Goal: Task Accomplishment & Management: Complete application form

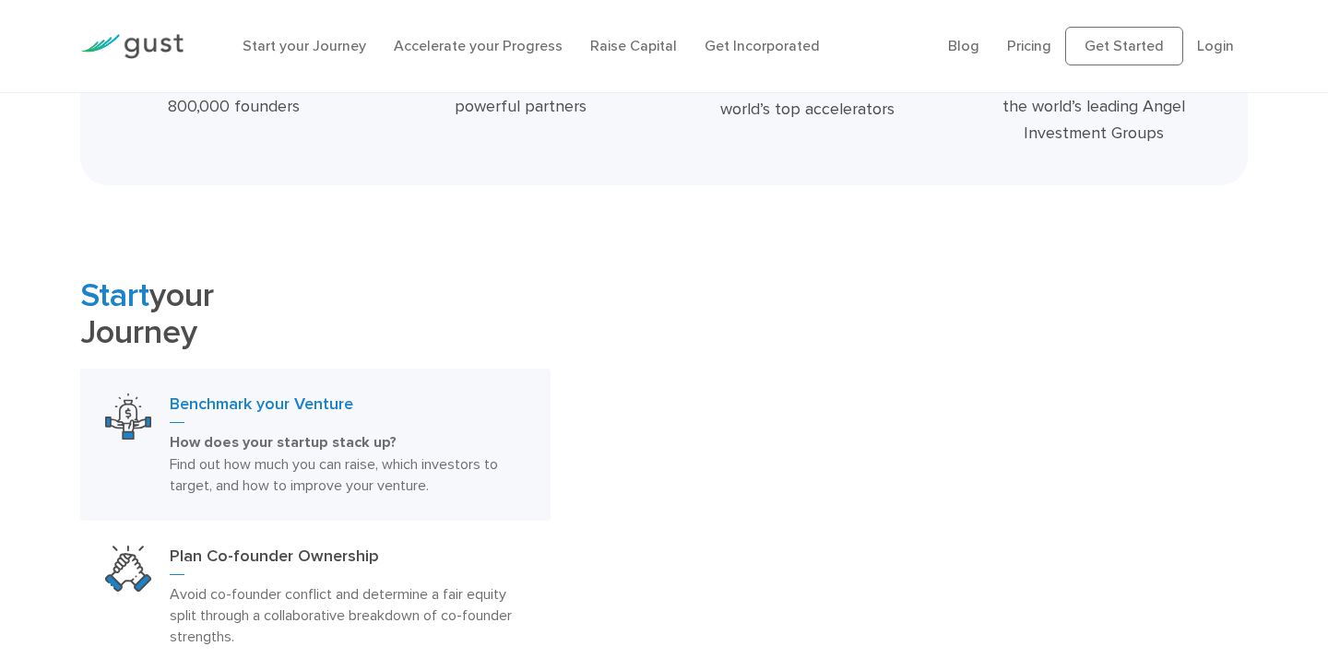
scroll to position [804, 0]
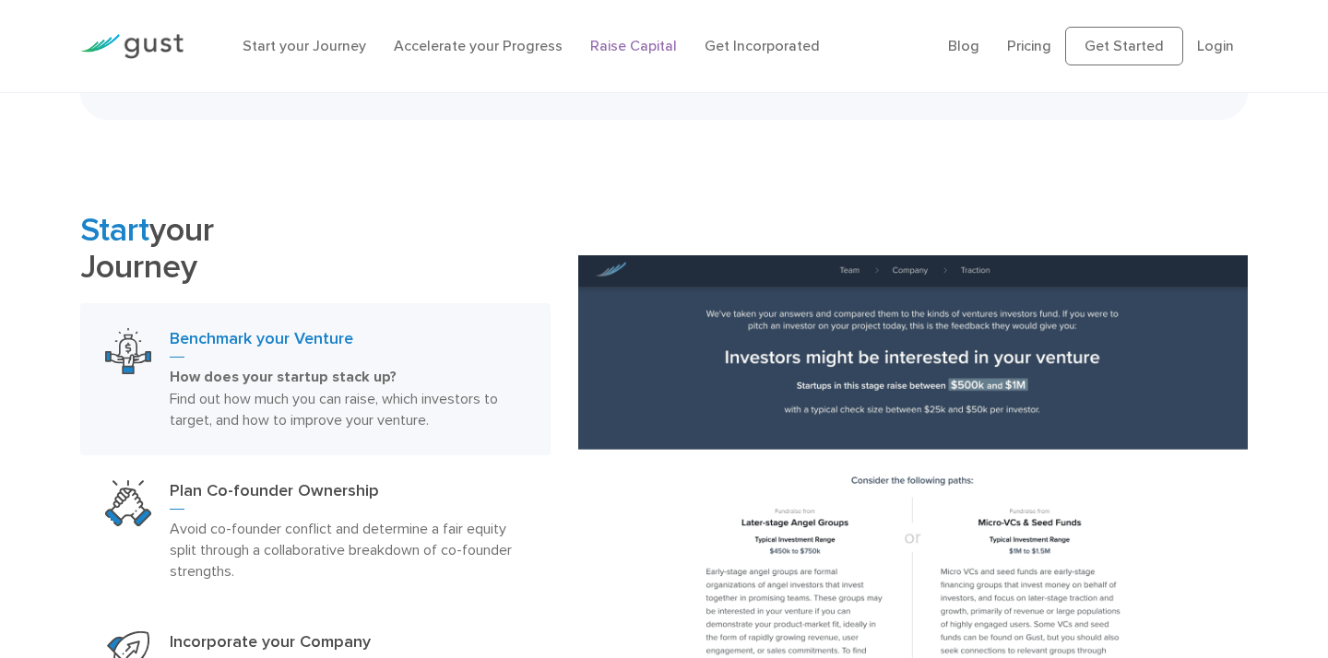
click at [632, 46] on link "Raise Capital" at bounding box center [633, 46] width 87 height 18
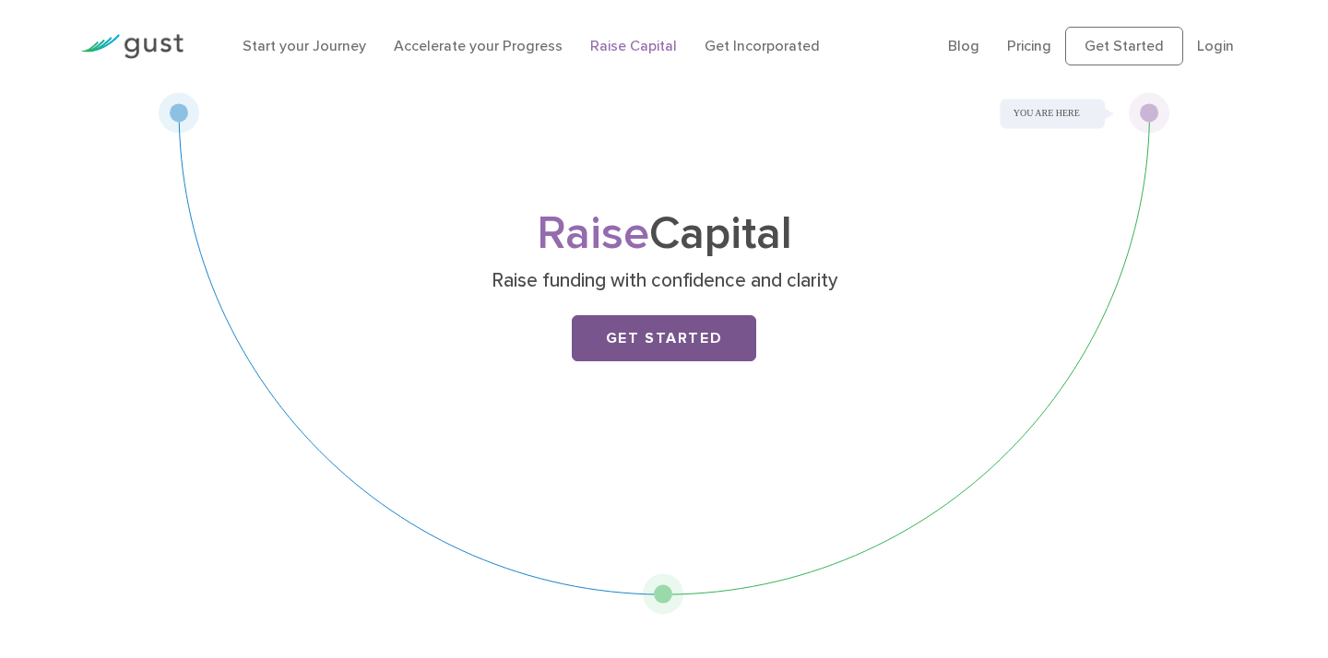
click at [694, 347] on link "Get Started" at bounding box center [664, 338] width 184 height 46
click at [1208, 43] on link "Login" at bounding box center [1215, 46] width 37 height 18
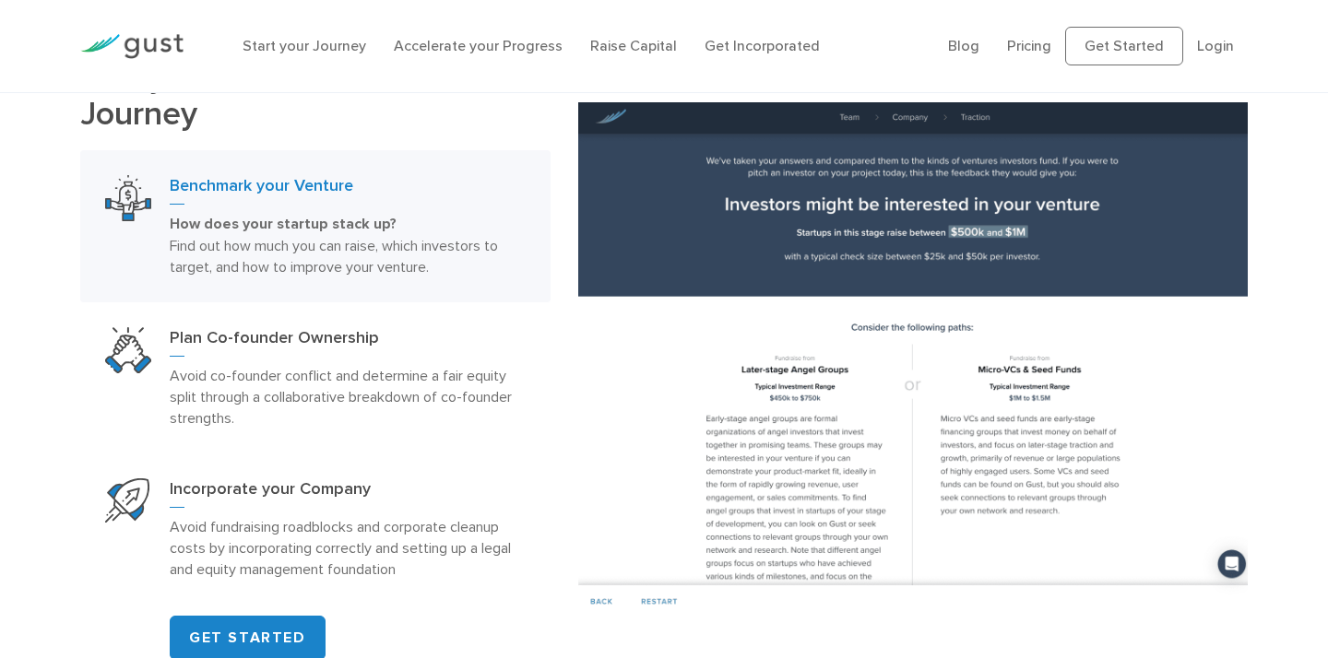
scroll to position [963, 0]
